Goal: Task Accomplishment & Management: Use online tool/utility

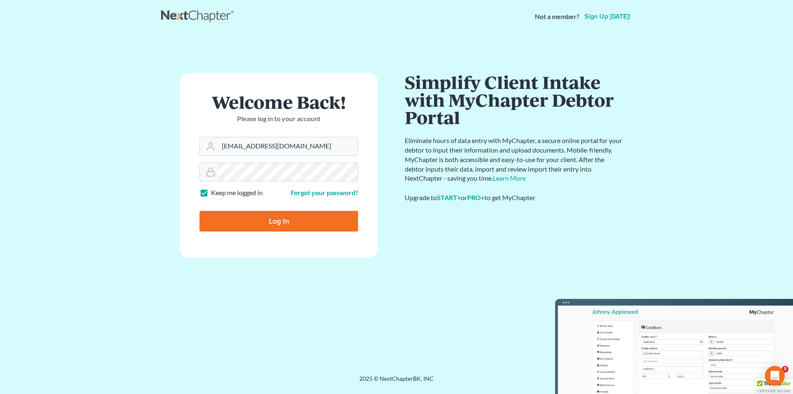
click at [200, 211] on input "Log In" at bounding box center [279, 221] width 159 height 21
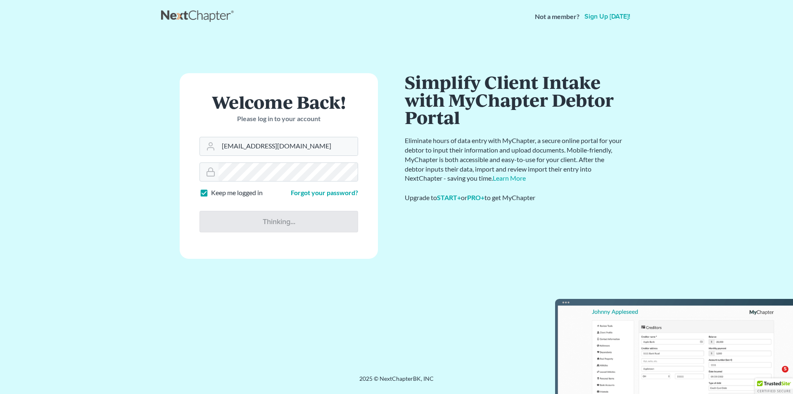
type input "Thinking..."
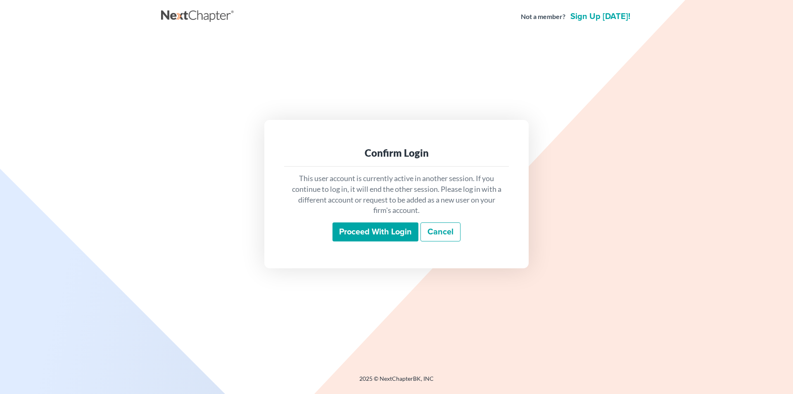
click at [360, 226] on input "Proceed with login" at bounding box center [376, 231] width 86 height 19
